Goal: Task Accomplishment & Management: Use online tool/utility

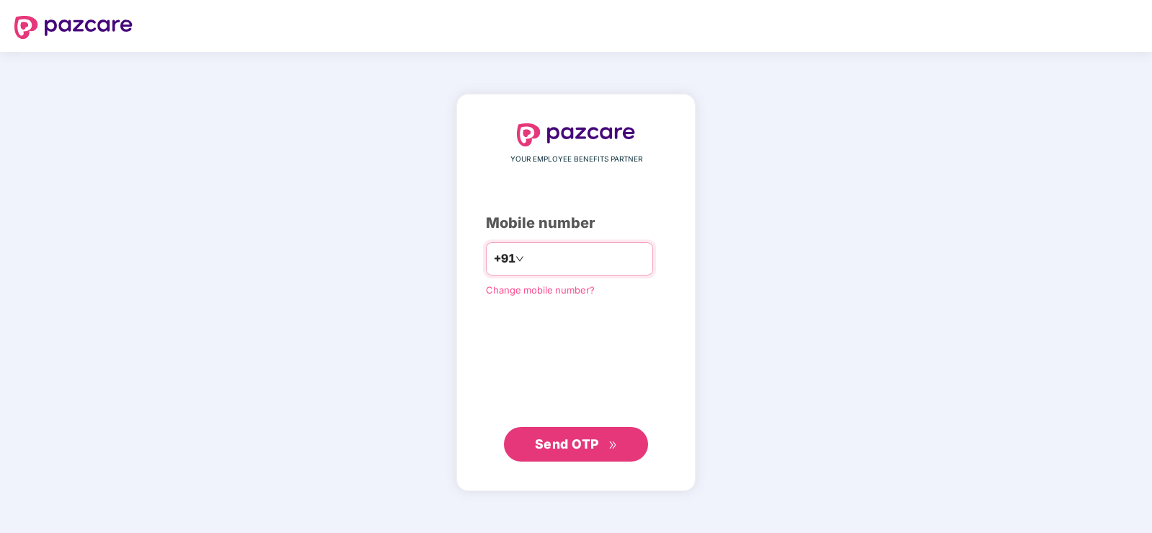
type input "**********"
click at [595, 456] on button "Send OTP" at bounding box center [576, 444] width 144 height 35
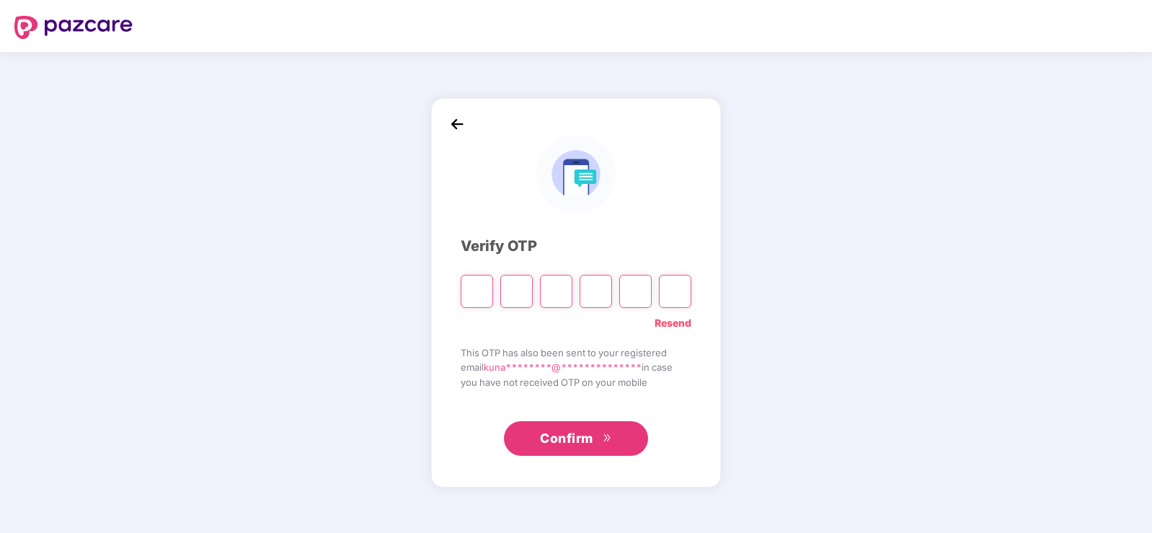
paste input "*"
type input "*"
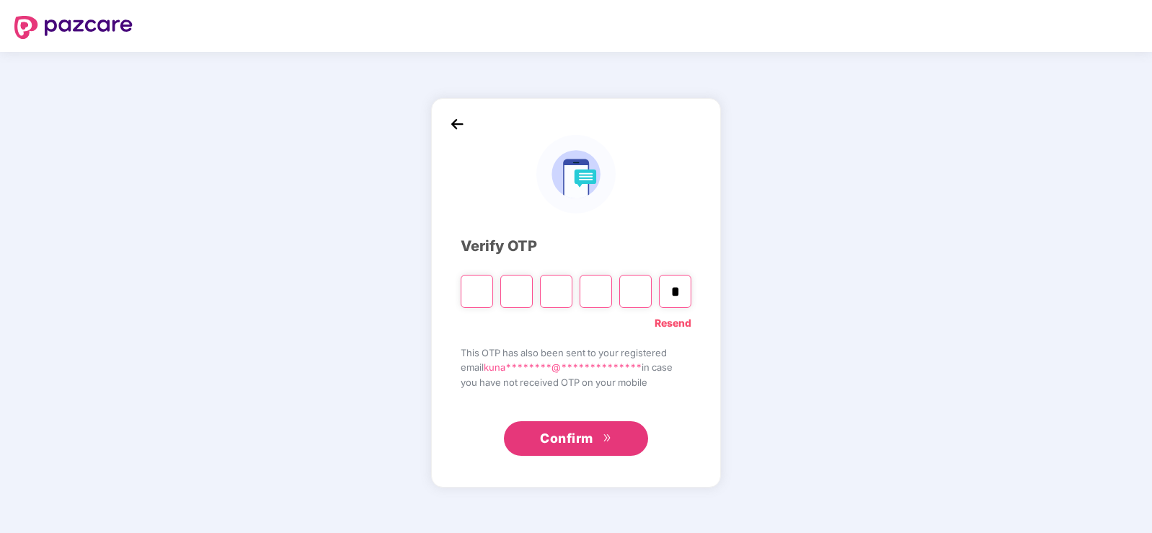
type input "*"
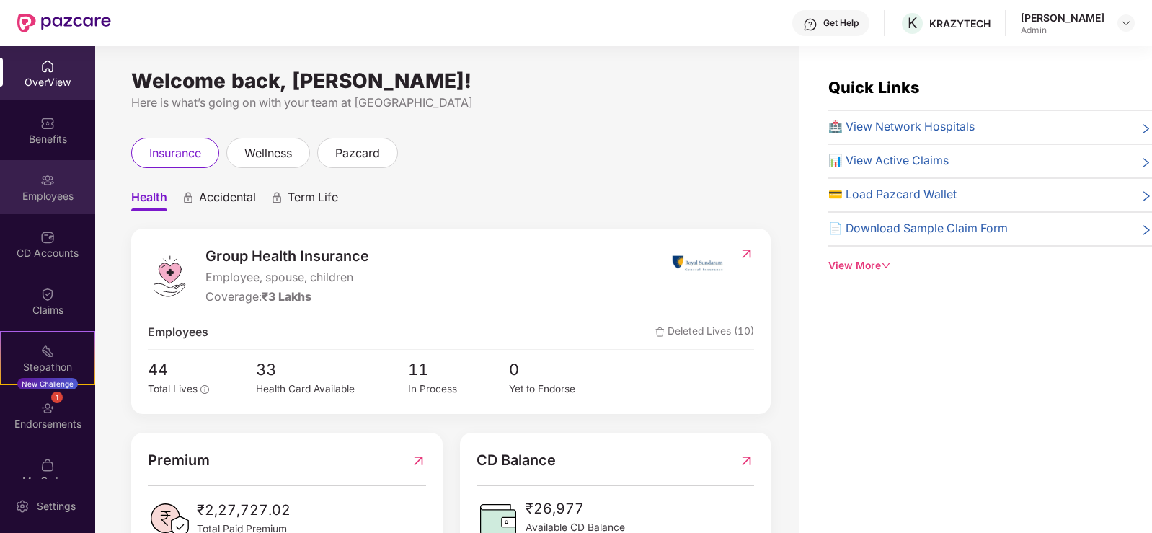
click at [50, 208] on div "Employees" at bounding box center [47, 187] width 95 height 54
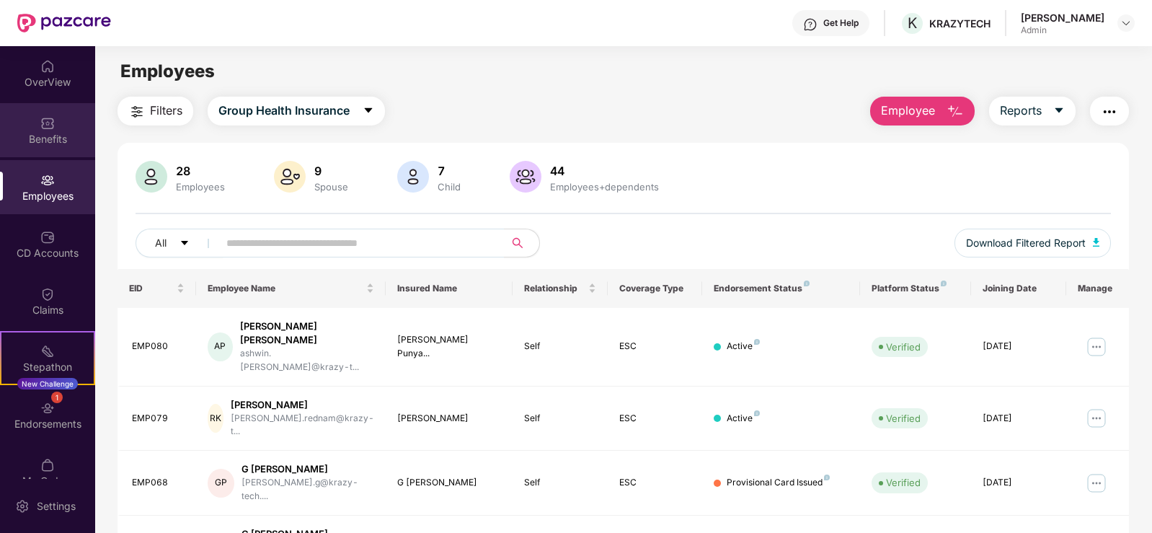
click at [55, 141] on div "Benefits" at bounding box center [47, 139] width 95 height 14
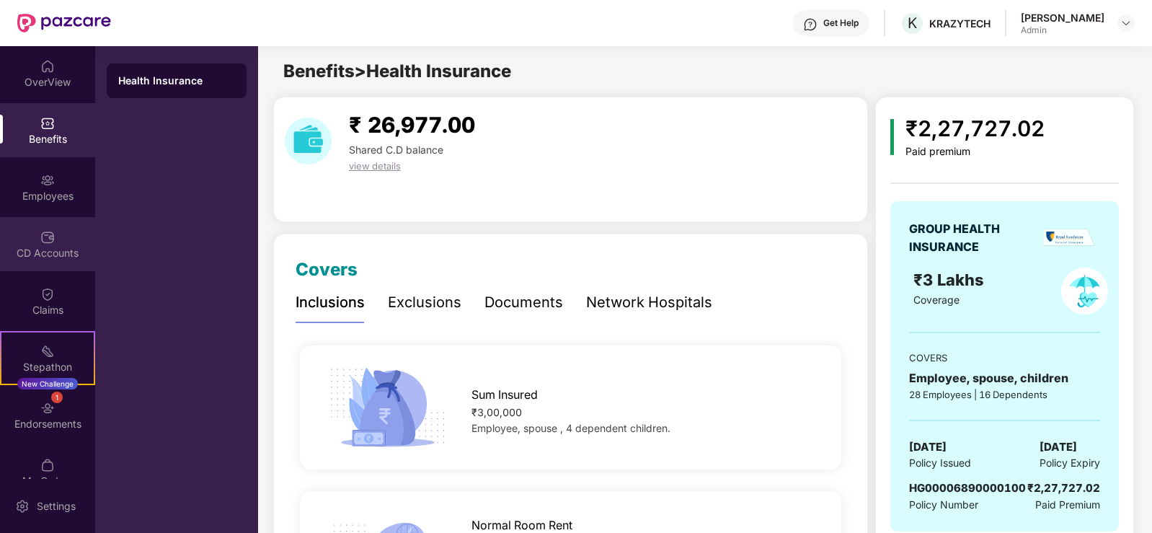
click at [52, 231] on img at bounding box center [47, 237] width 14 height 14
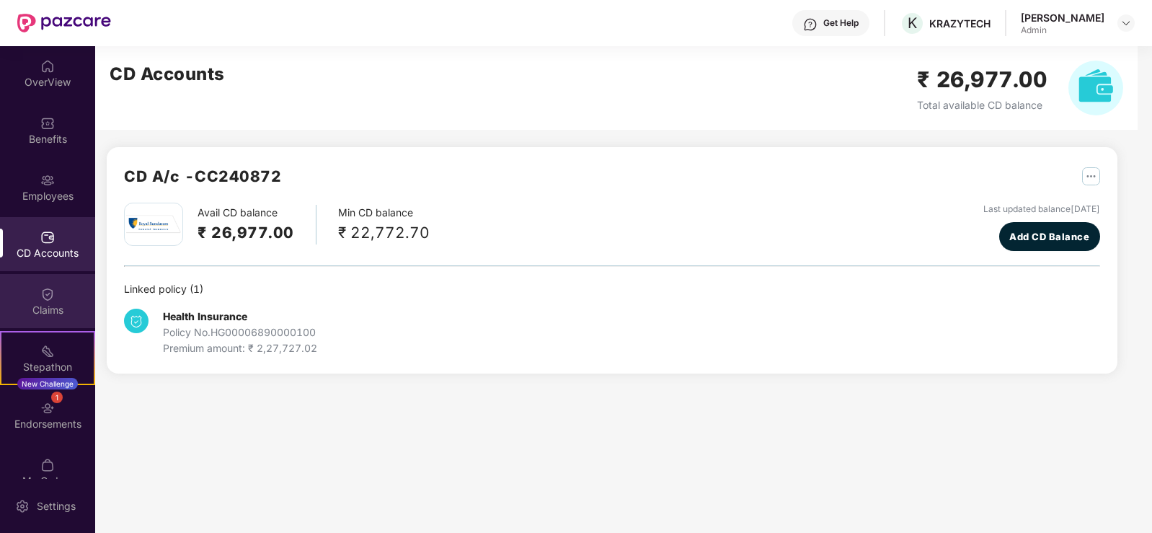
click at [52, 301] on div "Claims" at bounding box center [47, 301] width 95 height 54
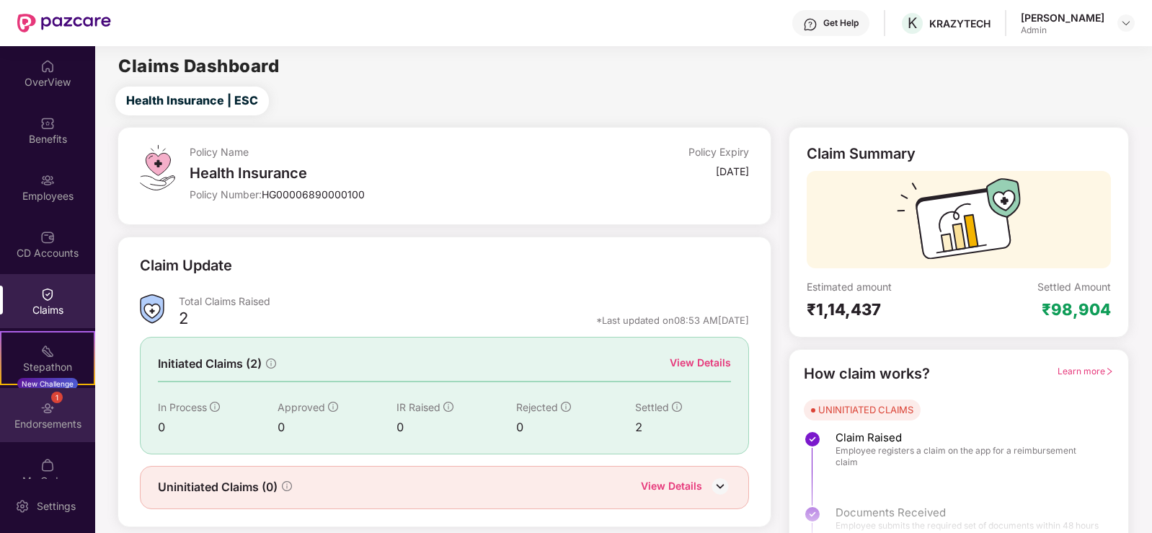
scroll to position [80, 0]
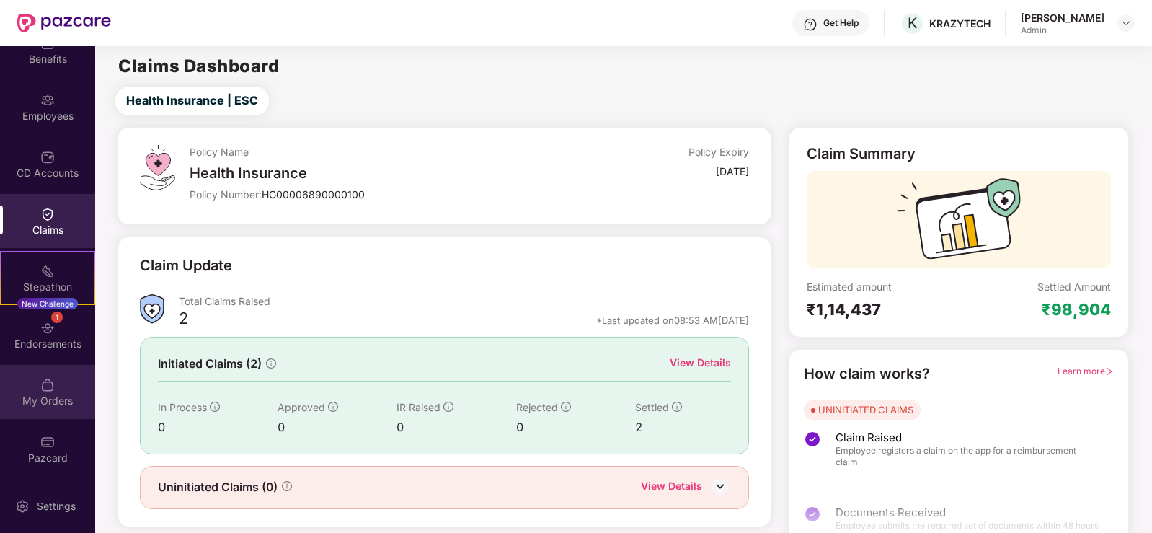
click at [52, 402] on div "My Orders" at bounding box center [47, 401] width 95 height 14
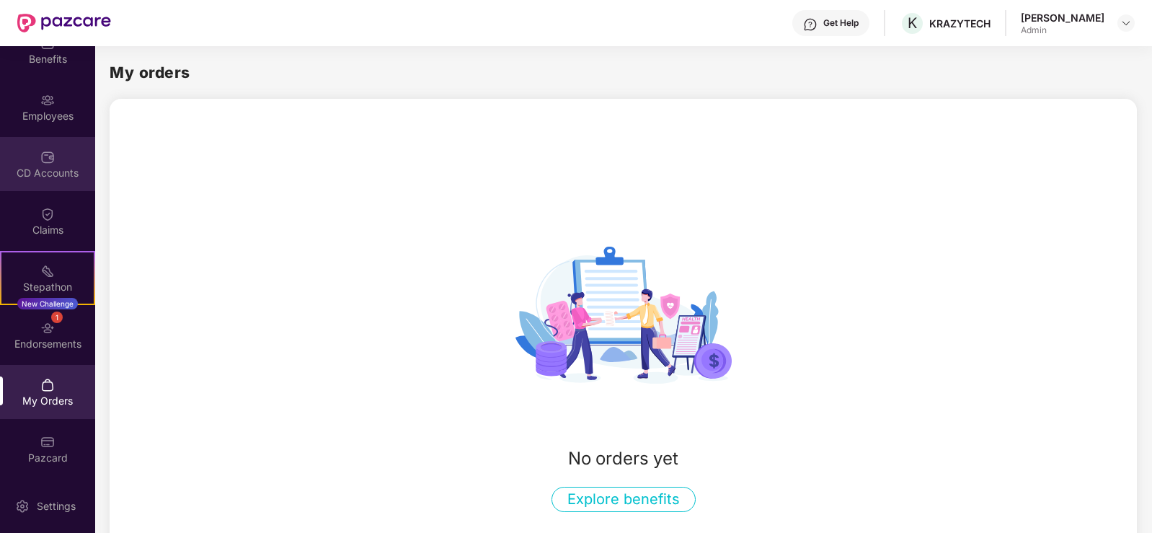
scroll to position [0, 0]
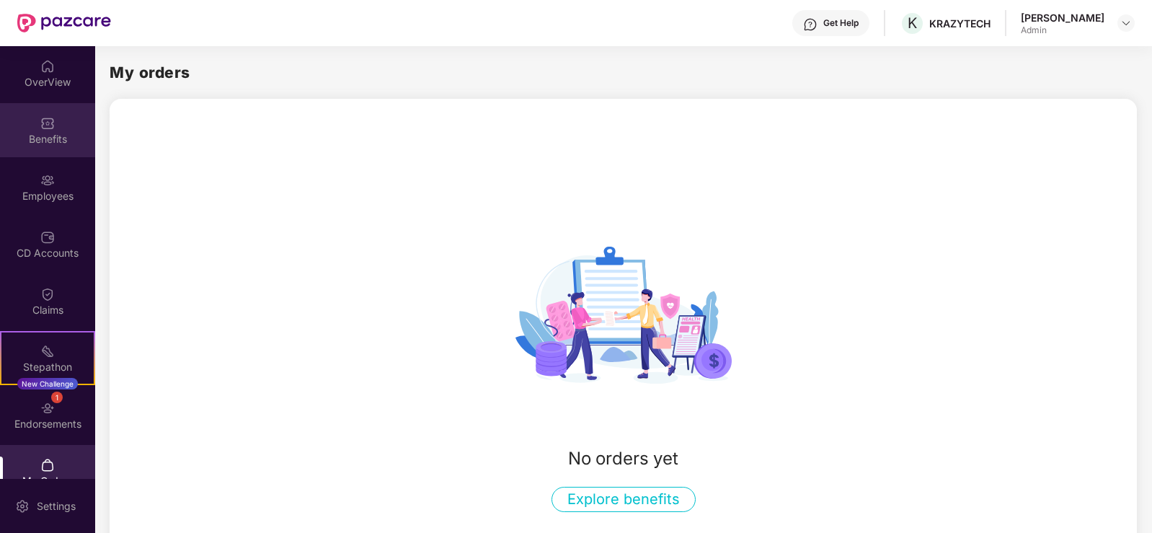
click at [45, 142] on div "Benefits" at bounding box center [47, 139] width 95 height 14
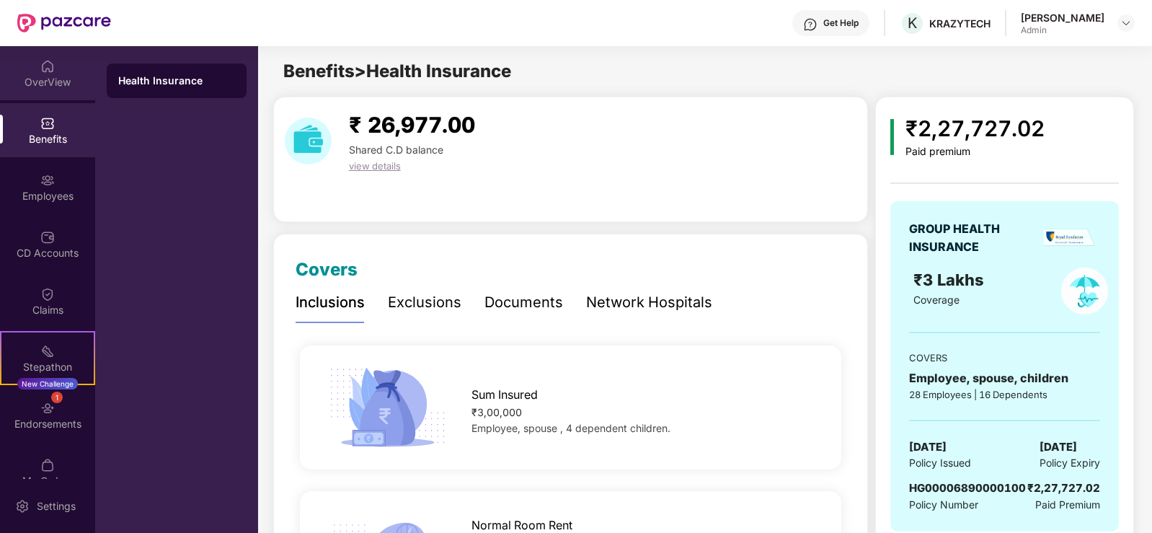
click at [51, 81] on div "OverView" at bounding box center [47, 82] width 95 height 14
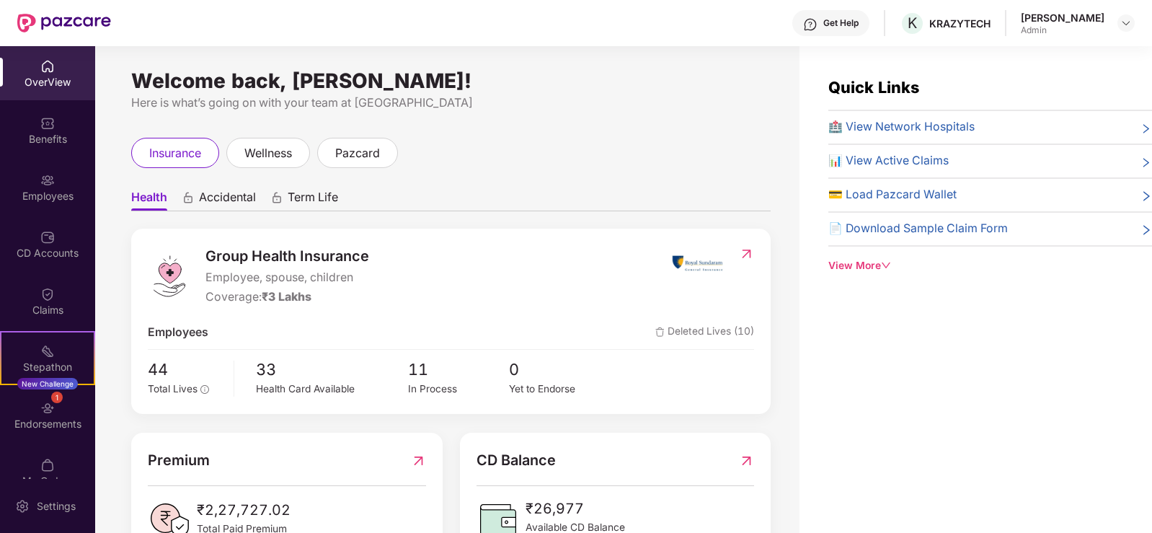
click at [885, 193] on span "💳 Load Pazcard Wallet" at bounding box center [892, 195] width 128 height 18
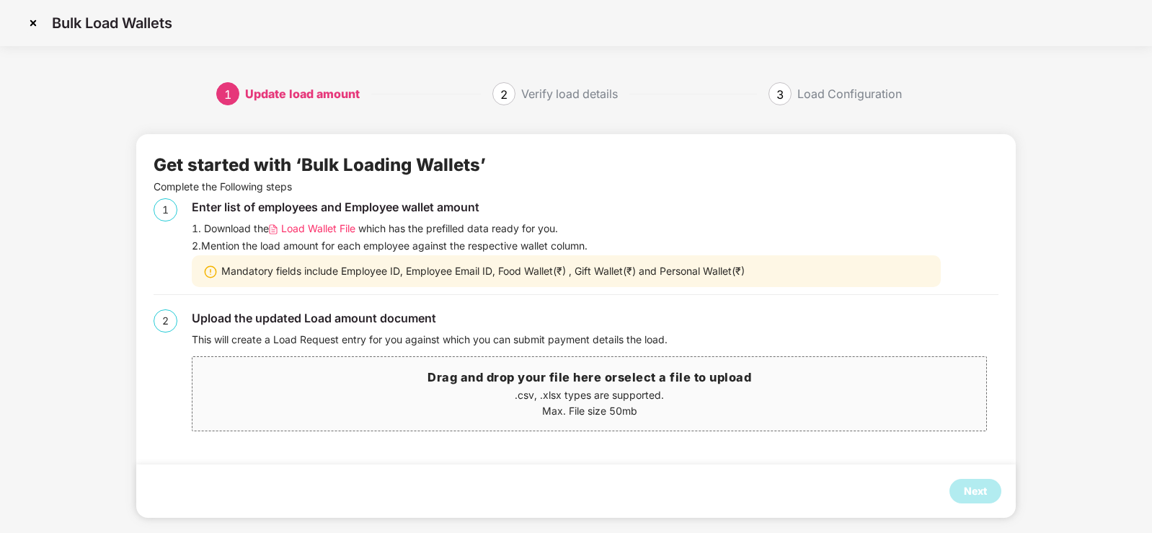
click at [329, 221] on span "Load Wallet File" at bounding box center [318, 229] width 74 height 16
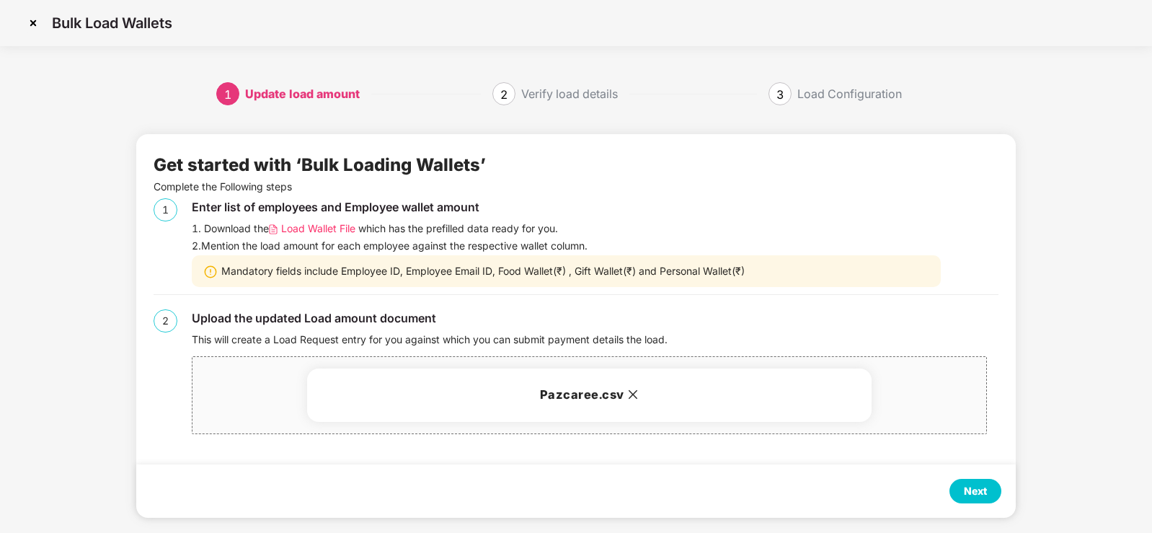
click at [984, 489] on div "Next" at bounding box center [975, 491] width 23 height 16
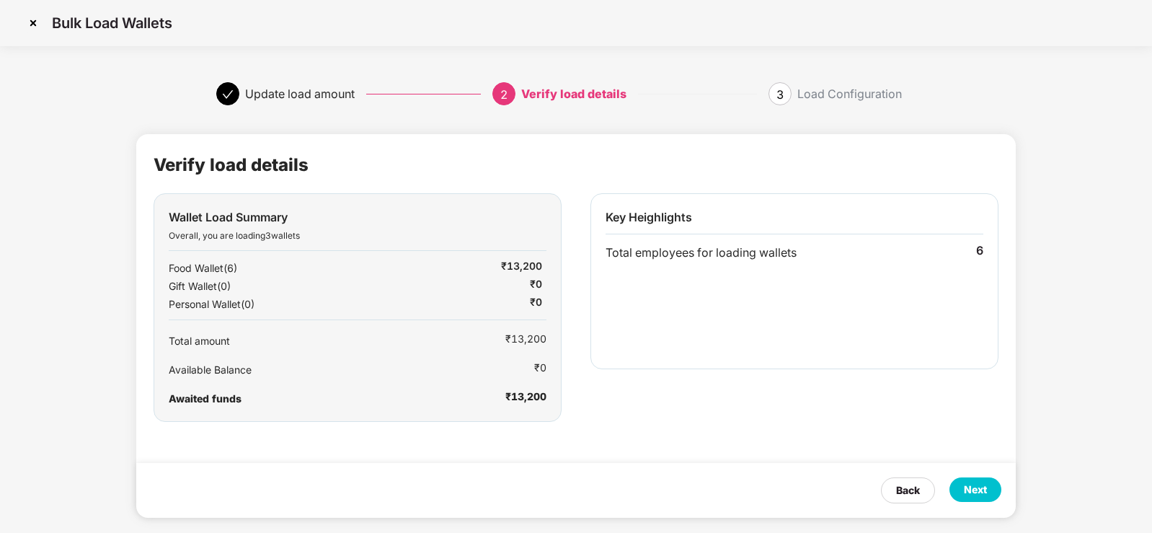
click at [969, 491] on div "Next" at bounding box center [975, 489] width 23 height 16
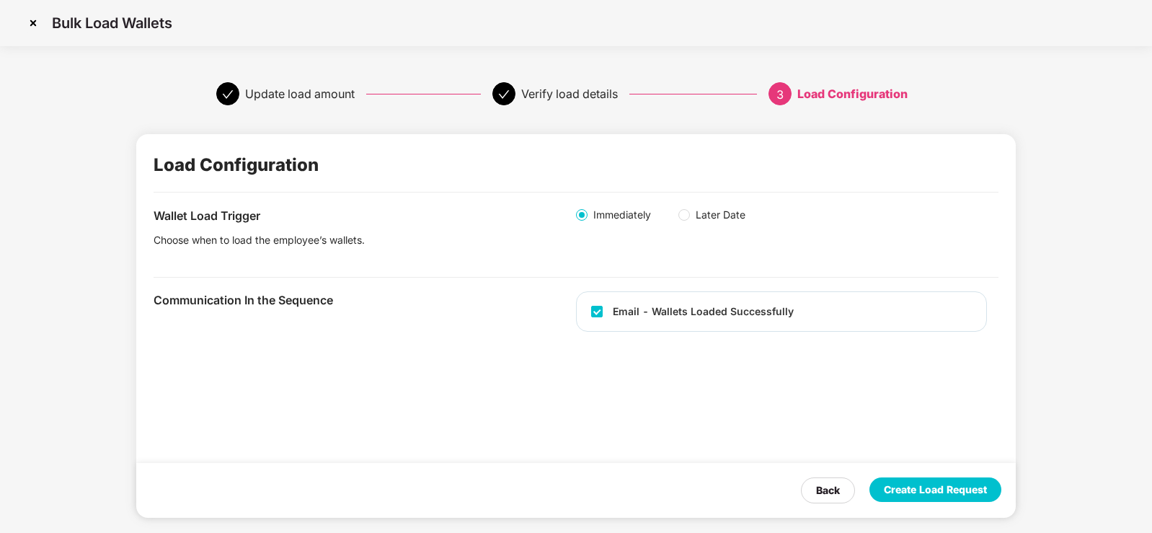
click at [926, 484] on div "Create Load Request" at bounding box center [935, 489] width 103 height 16
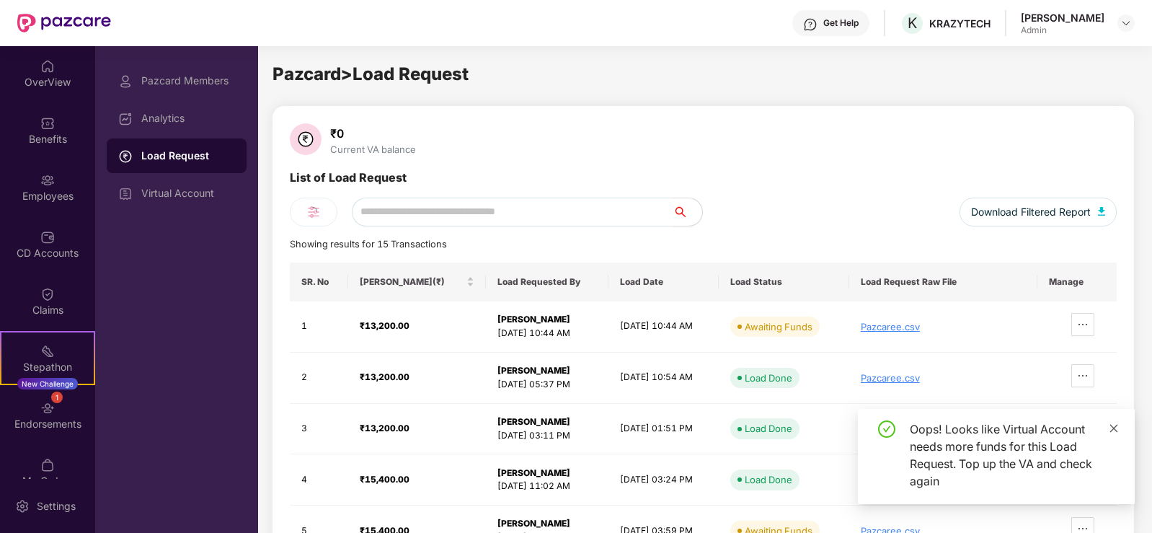
click at [1111, 427] on icon "close" at bounding box center [1114, 428] width 10 height 10
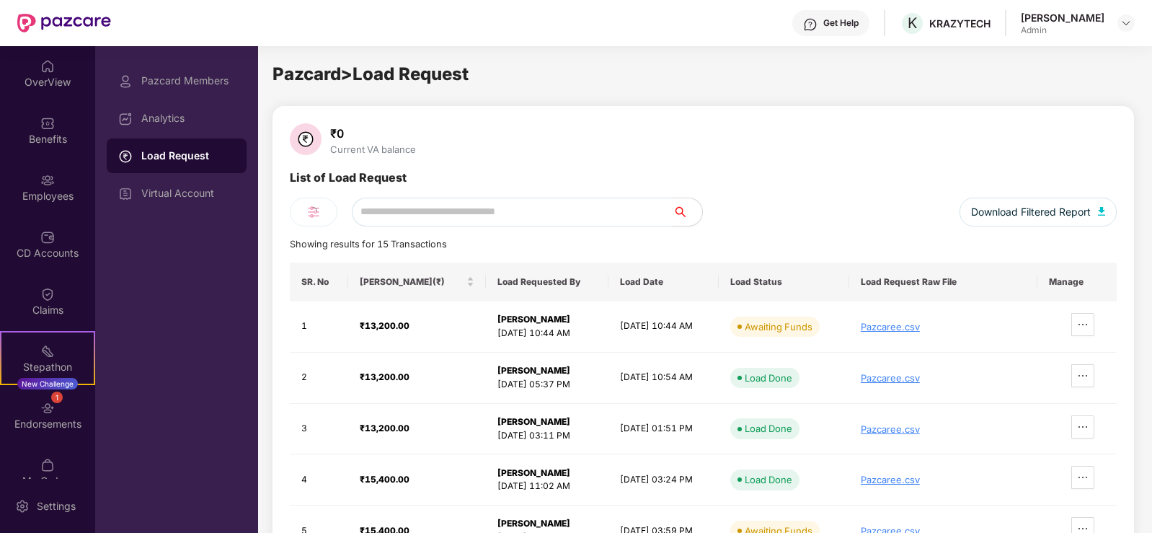
click at [164, 156] on div "Load Request" at bounding box center [188, 155] width 94 height 14
click at [1057, 33] on div "Admin" at bounding box center [1063, 31] width 84 height 12
click at [1114, 22] on div "[PERSON_NAME] Admin" at bounding box center [1078, 23] width 114 height 25
click at [1129, 25] on img at bounding box center [1126, 23] width 12 height 12
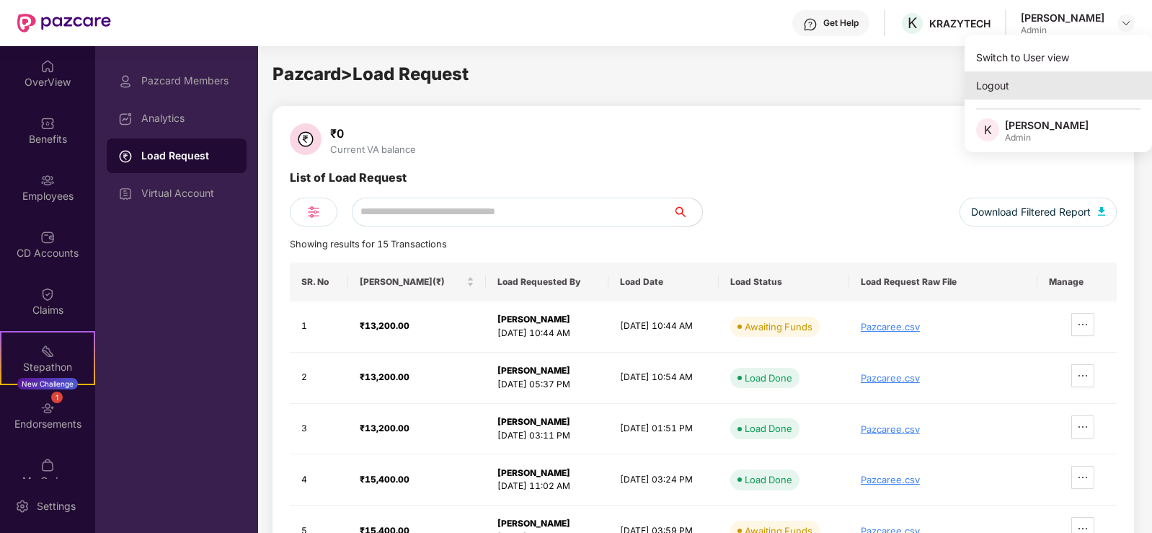
click at [1025, 85] on div "Logout" at bounding box center [1057, 85] width 187 height 28
